Goal: Navigation & Orientation: Find specific page/section

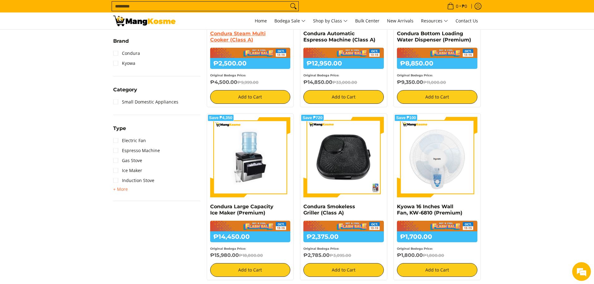
scroll to position [218, 0]
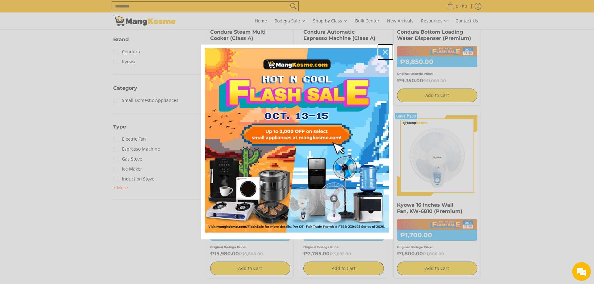
click at [388, 54] on icon "close icon" at bounding box center [385, 52] width 5 height 5
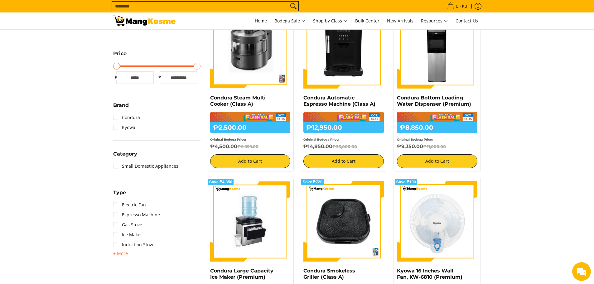
scroll to position [156, 0]
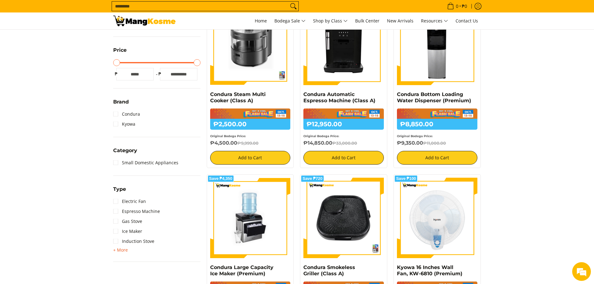
click at [120, 250] on span "+ More" at bounding box center [120, 250] width 15 height 5
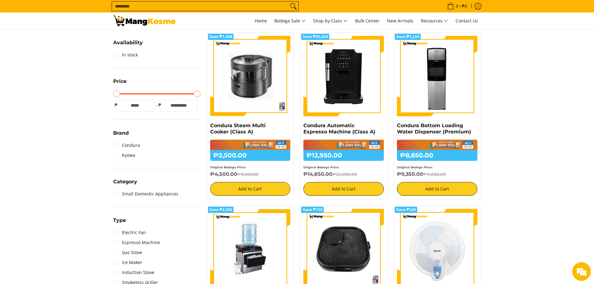
scroll to position [0, 0]
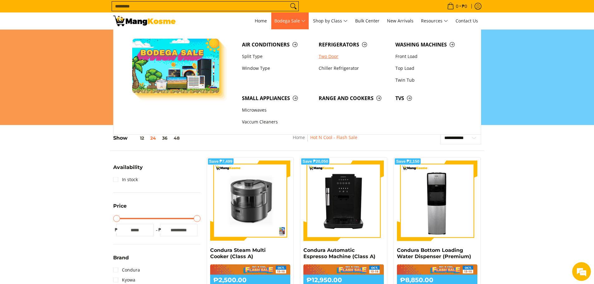
click at [326, 58] on link "Two Door" at bounding box center [354, 57] width 77 height 12
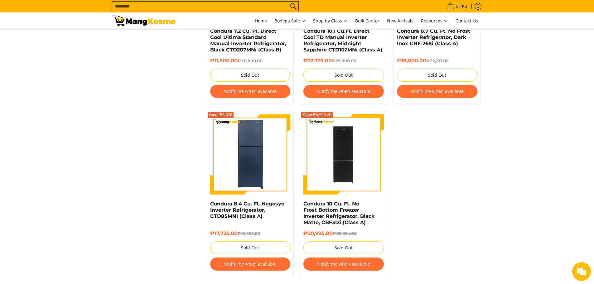
scroll to position [1092, 0]
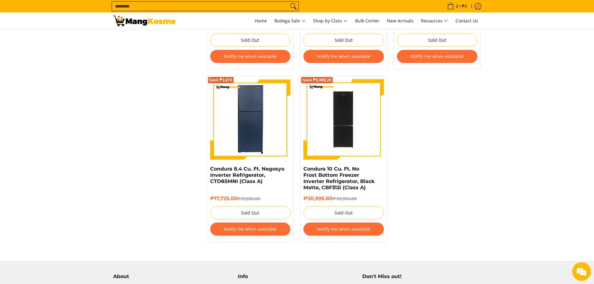
click at [169, 10] on input "Search..." at bounding box center [200, 6] width 177 height 9
click at [295, 3] on icon "Search" at bounding box center [294, 6] width 10 height 9
